Goal: Transaction & Acquisition: Purchase product/service

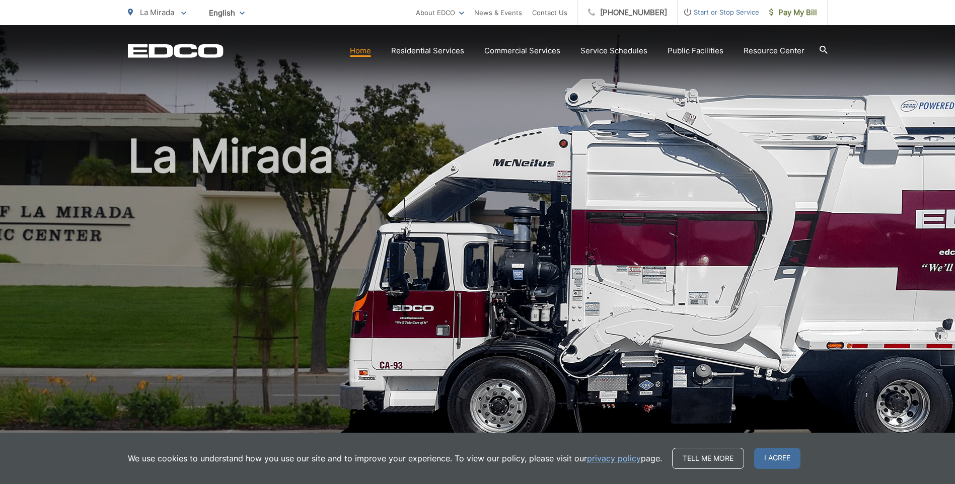
click at [582, 298] on h1 "La Mirada" at bounding box center [478, 290] width 700 height 319
click at [463, 258] on h1 "La Mirada" at bounding box center [478, 290] width 700 height 319
click at [143, 13] on span "La Mirada" at bounding box center [157, 13] width 34 height 10
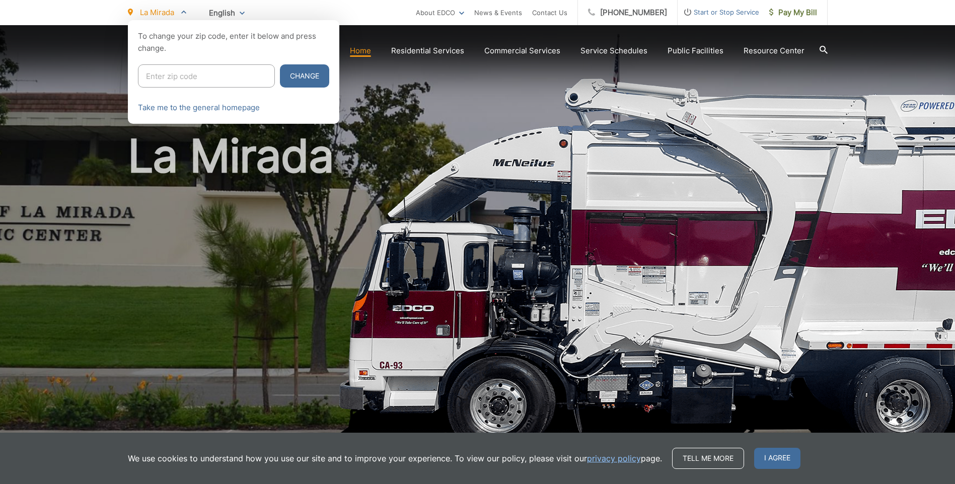
click at [226, 83] on input "Enter zip code" at bounding box center [206, 75] width 137 height 23
type input "90638"
click at [240, 221] on div at bounding box center [477, 262] width 955 height 484
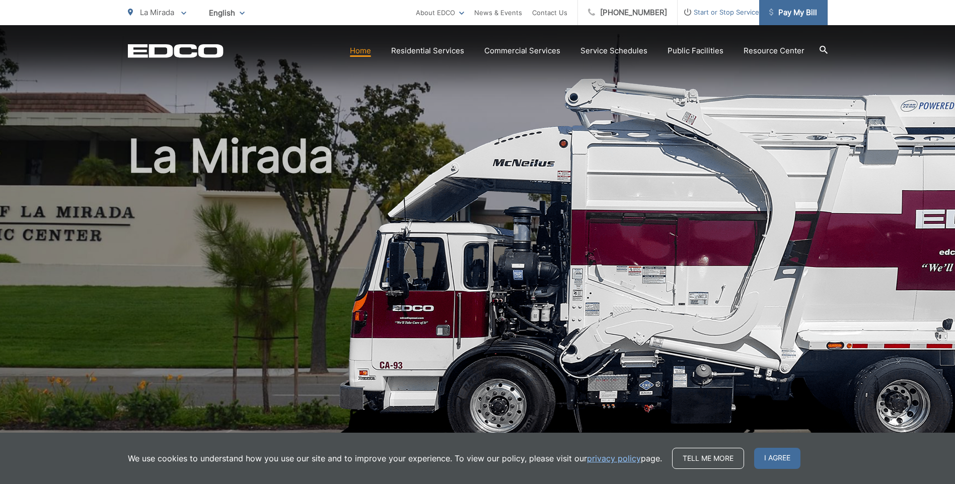
click at [800, 17] on span "Pay My Bill" at bounding box center [793, 13] width 48 height 12
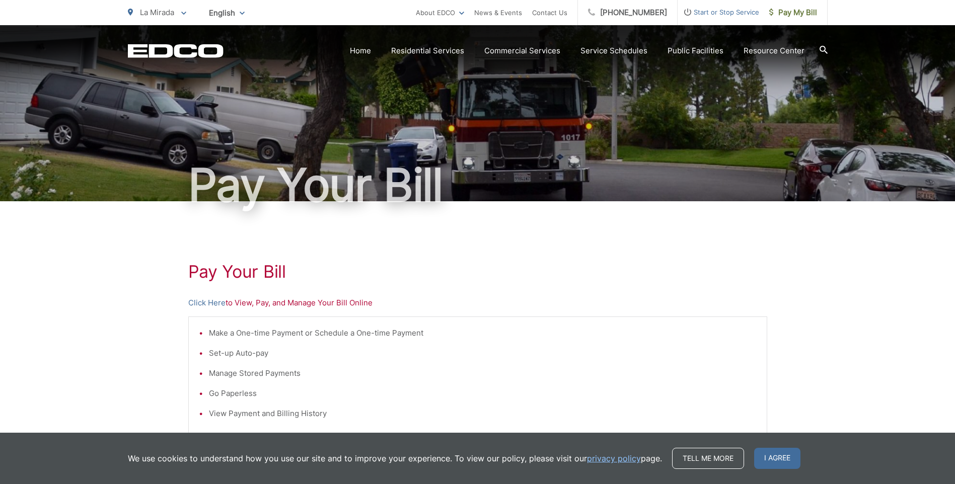
click at [735, 287] on div "Pay Your [PERSON_NAME] Here to View, Pay, and Manage Your Bill Online Make a On…" at bounding box center [477, 427] width 579 height 452
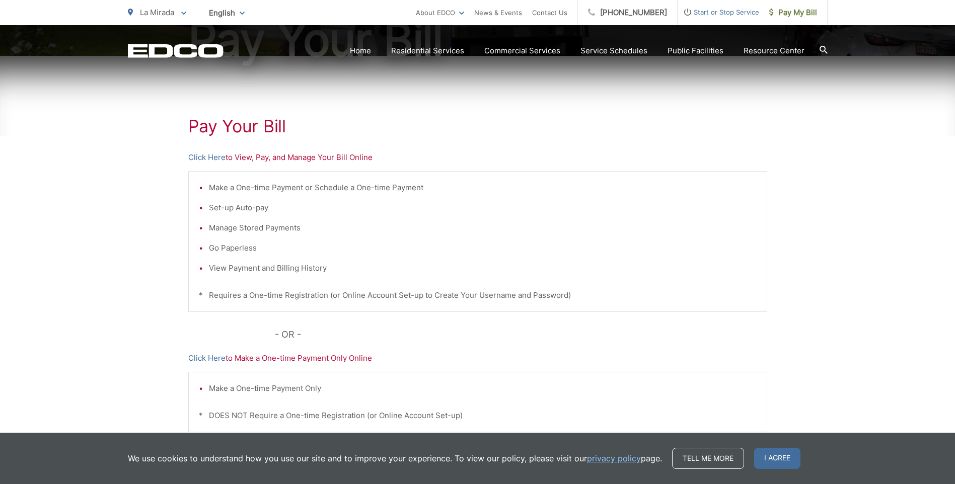
scroll to position [146, 0]
click at [209, 159] on link "Click Here" at bounding box center [206, 157] width 37 height 12
